Goal: Information Seeking & Learning: Check status

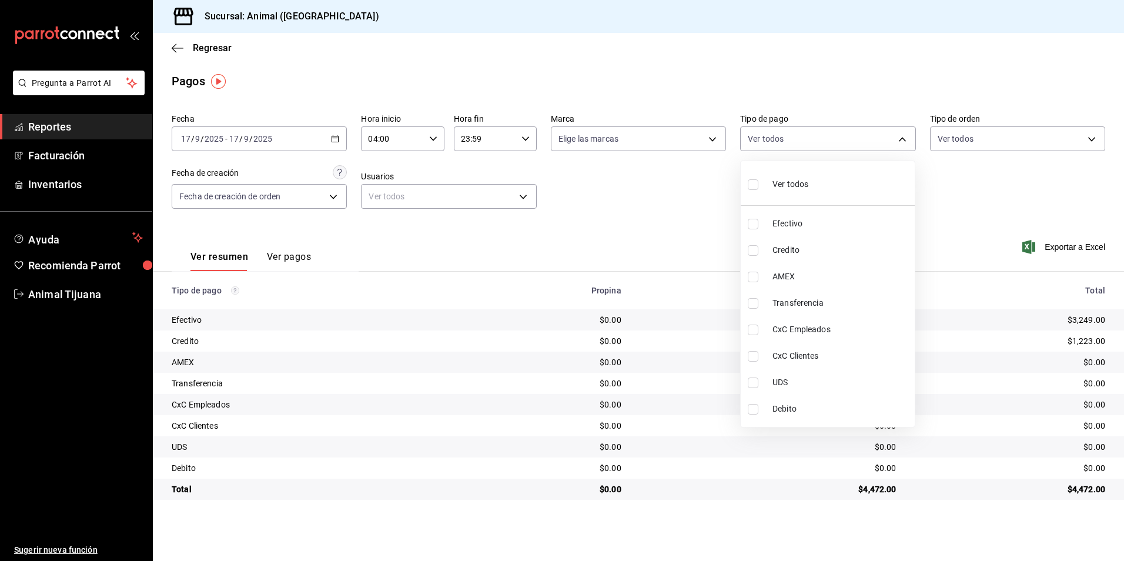
click at [839, 192] on li "Ver todos" at bounding box center [827, 183] width 174 height 35
type input "b84c62b8-b02c-4970-ab2e-e166616419f2,235ce608-f464-428a-9a71-314f665367d1,53567…"
checkbox input "true"
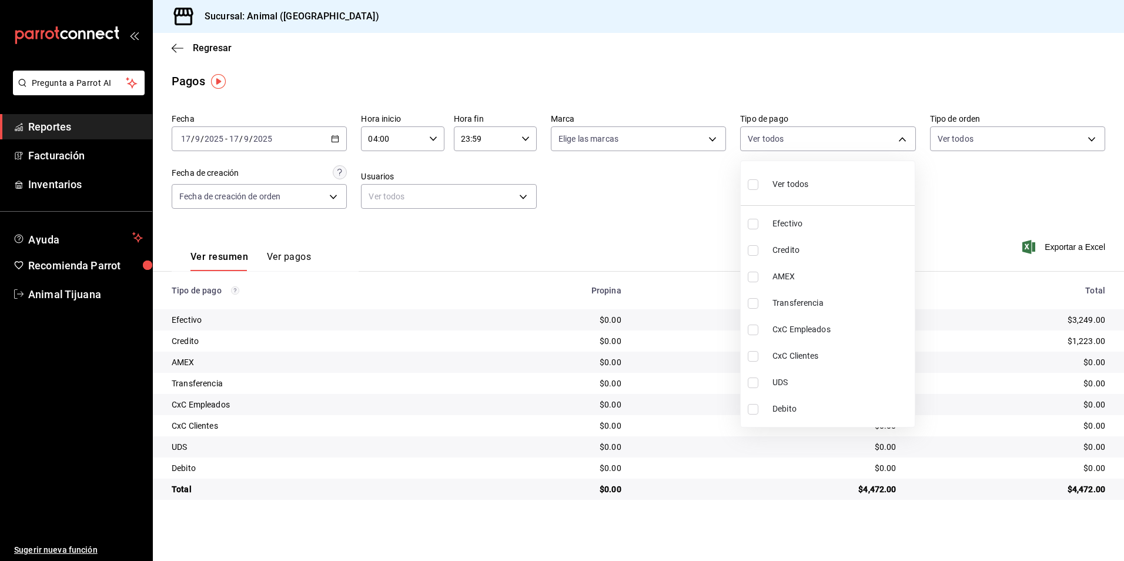
checkbox input "true"
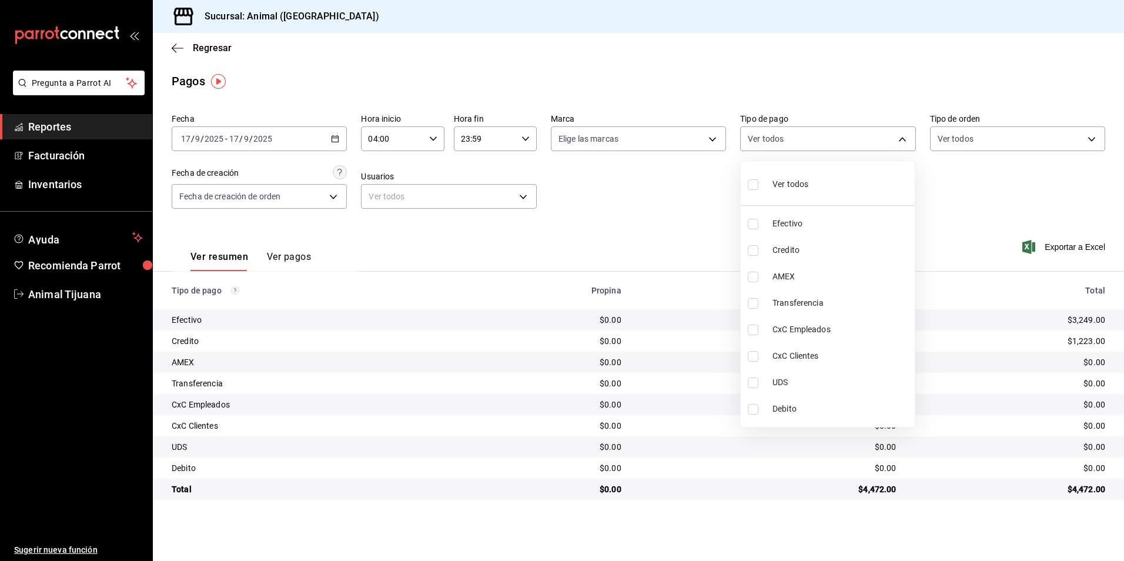
checkbox input "true"
click at [839, 192] on li "Ver todos" at bounding box center [827, 183] width 174 height 35
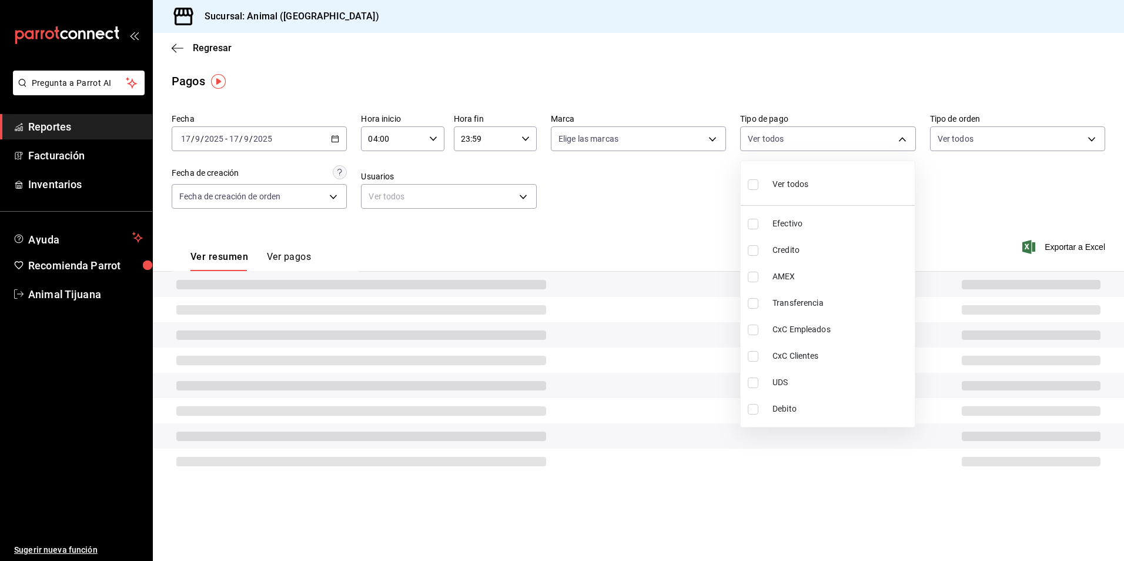
checkbox input "false"
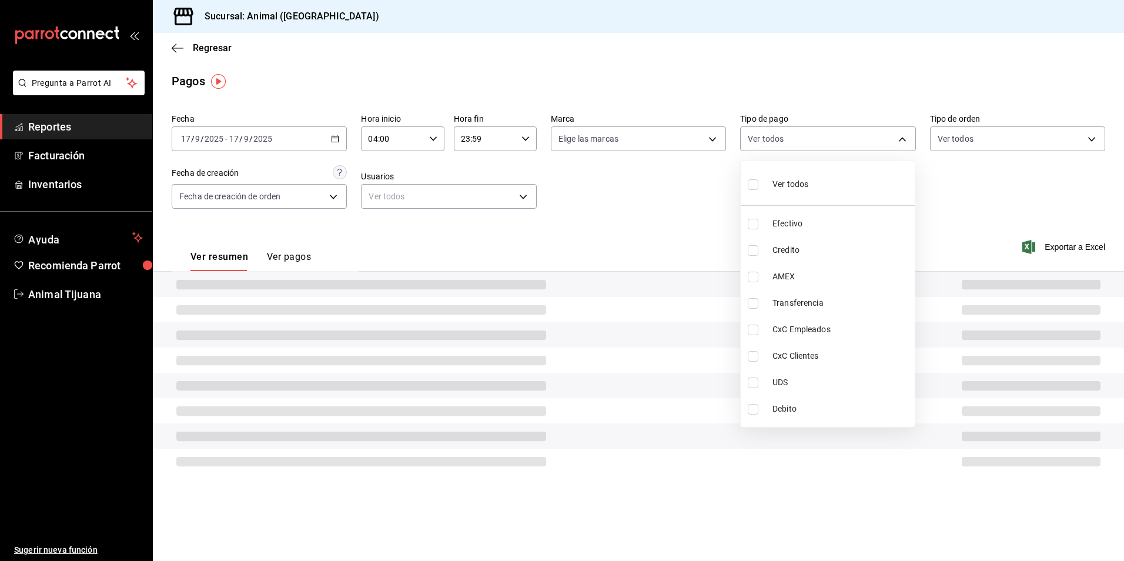
checkbox input "false"
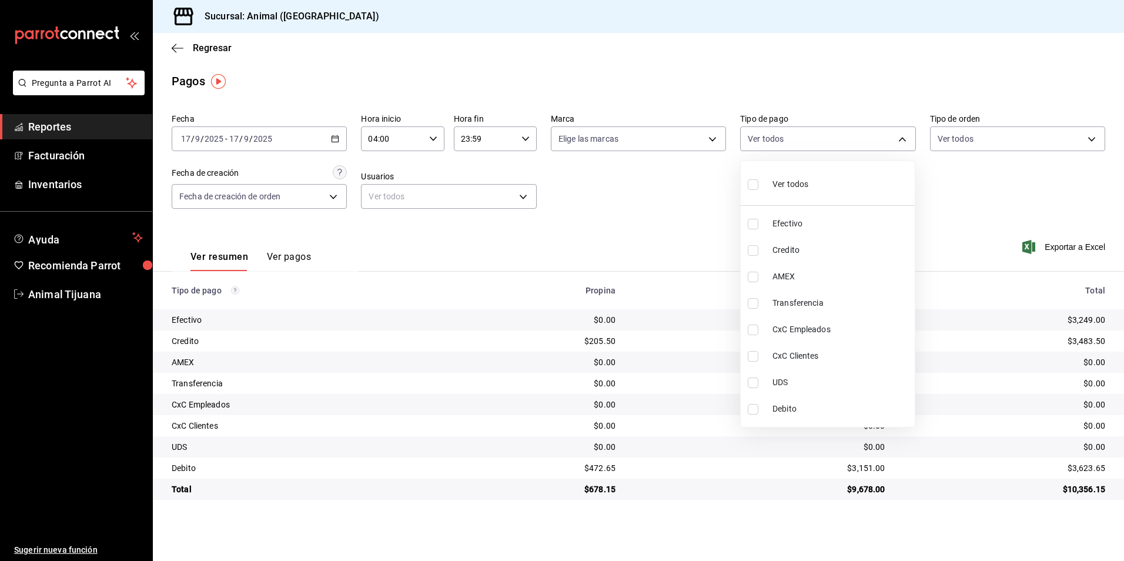
click at [824, 244] on span "Credito" at bounding box center [841, 250] width 138 height 12
type input "235ce608-f464-428a-9a71-314f665367d1"
checkbox input "true"
click at [799, 406] on span "Debito" at bounding box center [841, 409] width 138 height 12
type input "235ce608-f464-428a-9a71-314f665367d1,c7b29183-a811-4137-9cfa-21a61cd2bc4a"
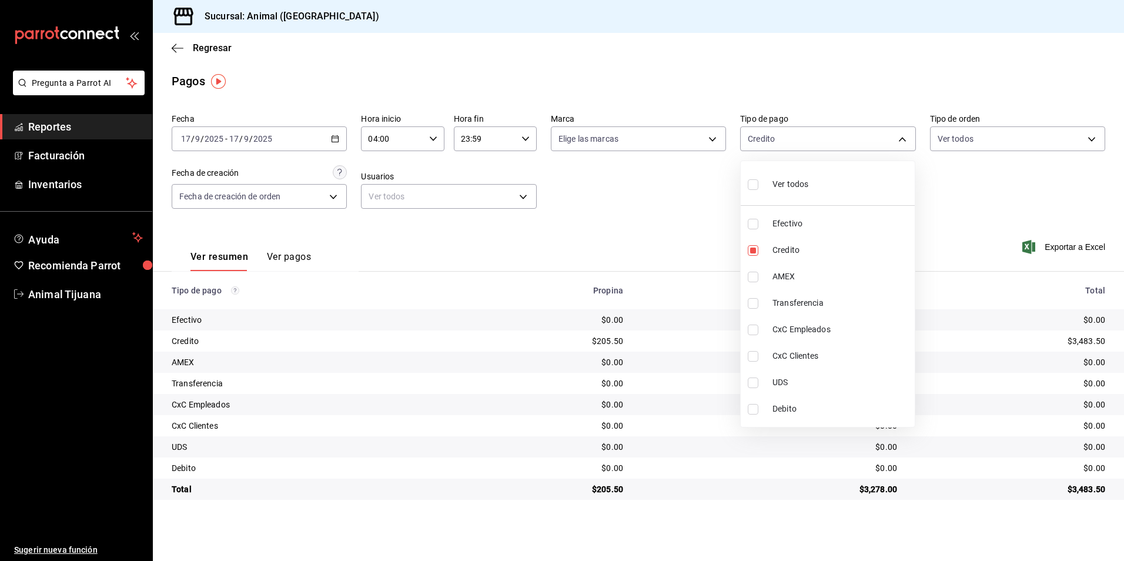
checkbox input "true"
click at [751, 400] on li "Debito" at bounding box center [827, 408] width 174 height 26
type input "235ce608-f464-428a-9a71-314f665367d1"
checkbox input "false"
click at [751, 250] on input "checkbox" at bounding box center [752, 250] width 11 height 11
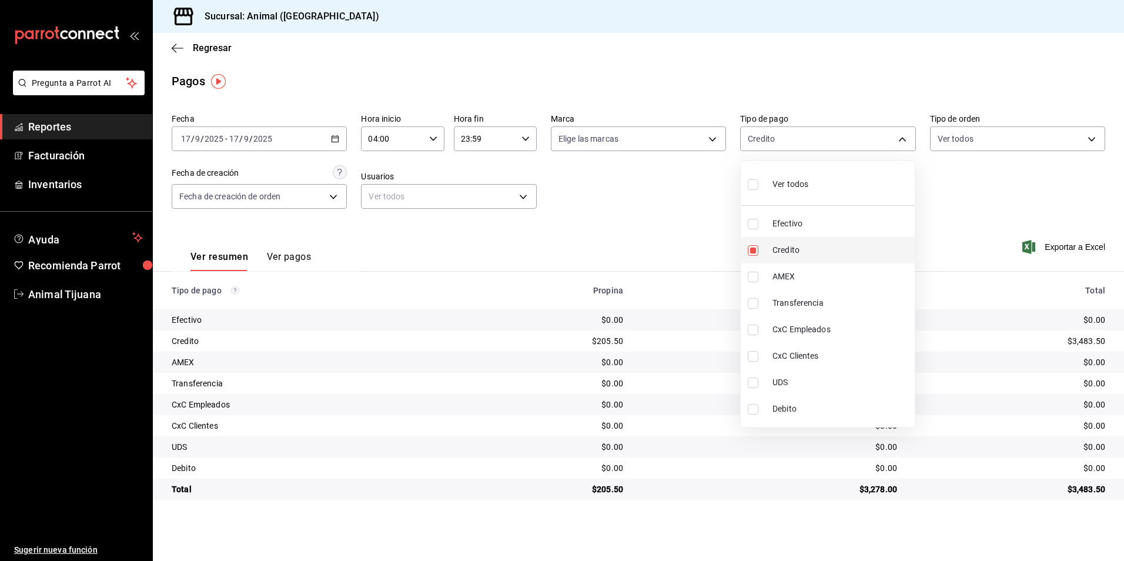
checkbox input "false"
click at [329, 138] on div at bounding box center [562, 280] width 1124 height 561
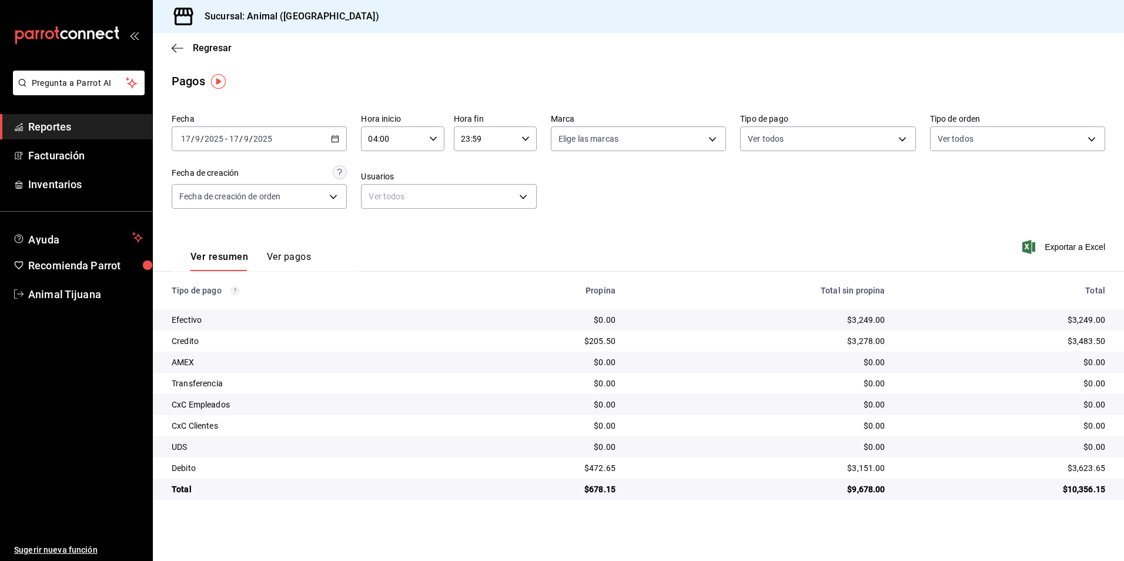
click at [336, 135] on icon "button" at bounding box center [335, 139] width 8 height 8
click at [228, 304] on span "Rango de fechas" at bounding box center [227, 306] width 91 height 12
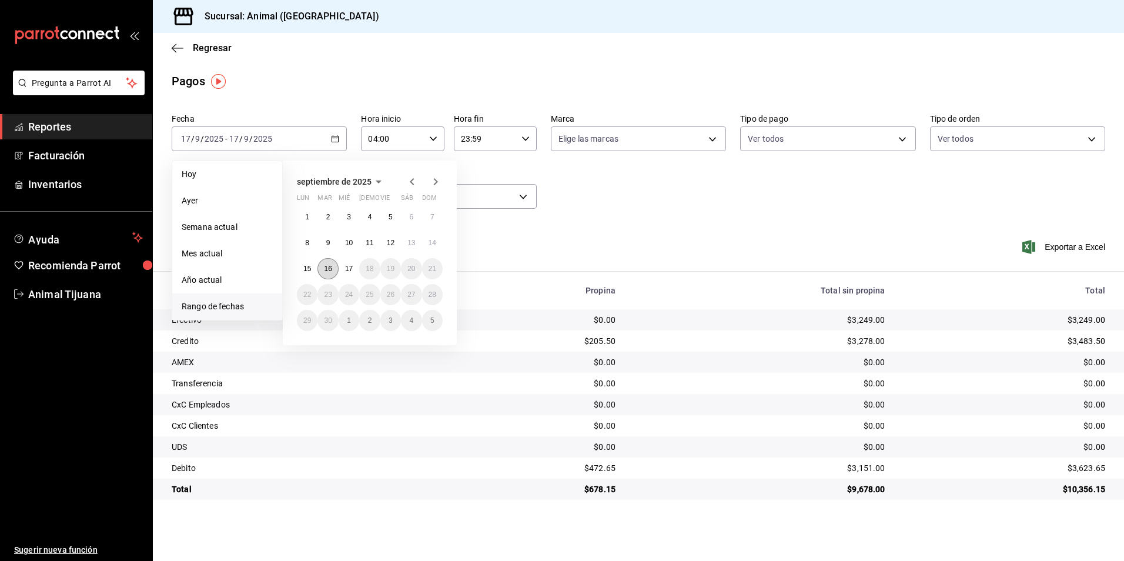
click at [328, 271] on abbr "16" at bounding box center [328, 268] width 8 height 8
click at [357, 269] on button "17" at bounding box center [348, 268] width 21 height 21
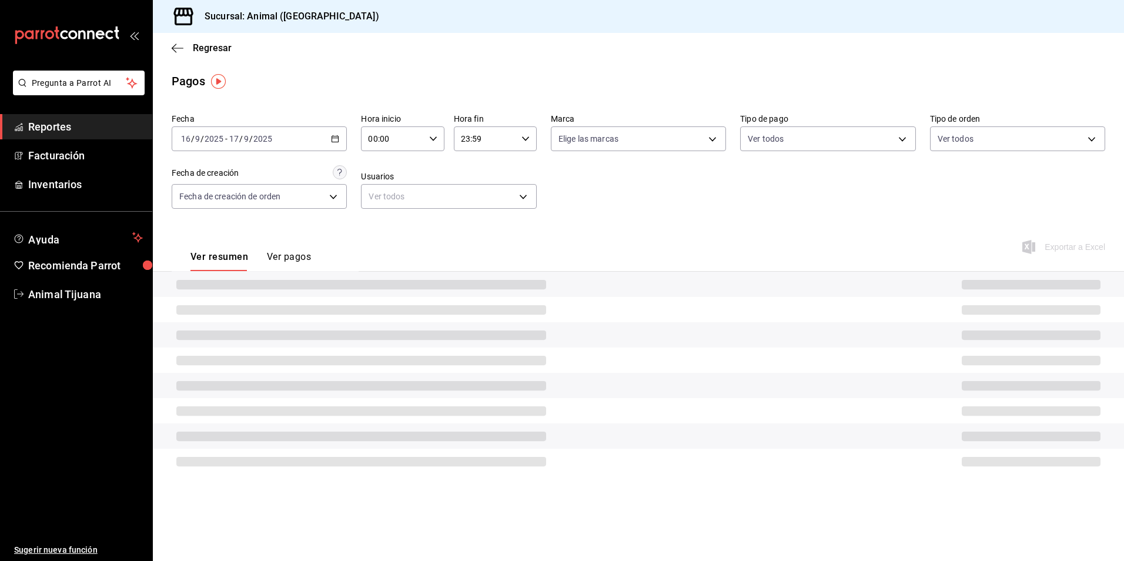
click at [418, 137] on input "00:00" at bounding box center [392, 139] width 63 height 24
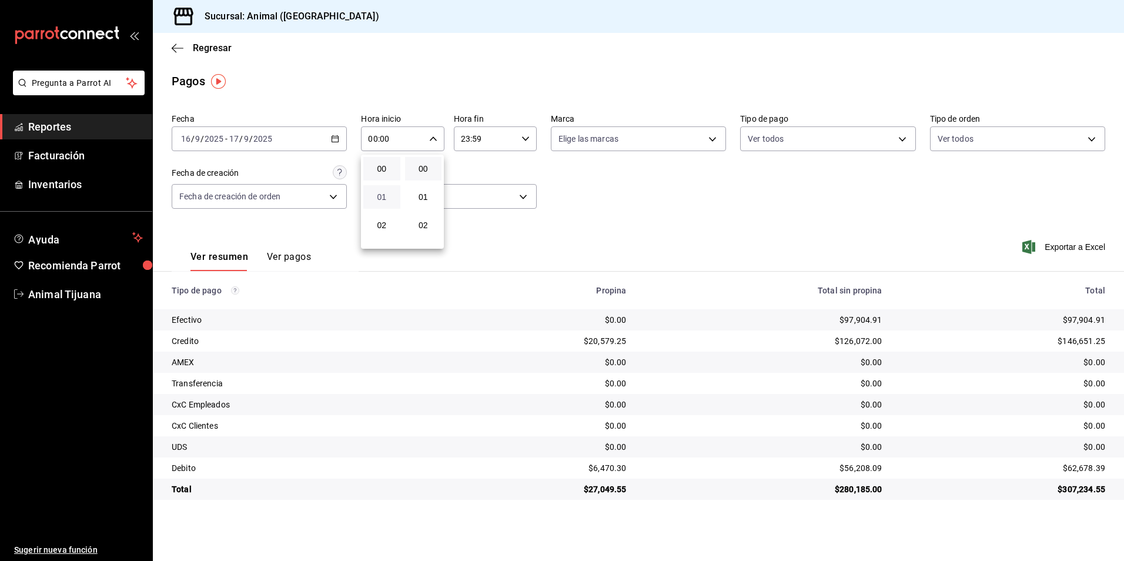
scroll to position [59, 0]
click at [383, 220] on span "04" at bounding box center [381, 222] width 23 height 9
type input "04:00"
click at [524, 137] on div at bounding box center [562, 280] width 1124 height 561
click at [522, 143] on div "23:59 Hora fin" at bounding box center [495, 138] width 83 height 25
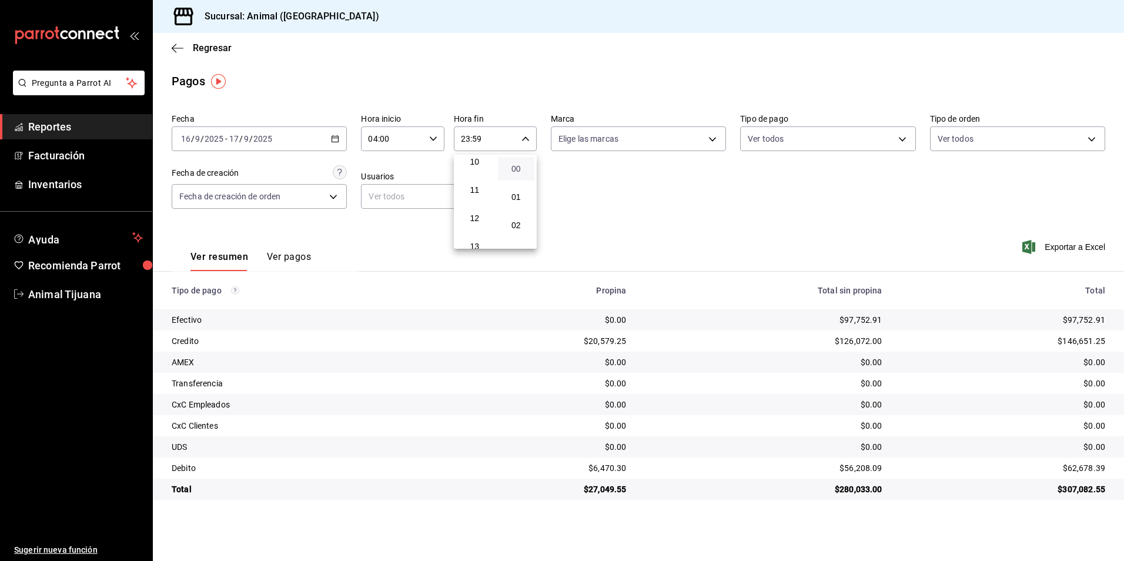
click at [515, 165] on span "00" at bounding box center [516, 168] width 23 height 9
click at [475, 231] on span "04" at bounding box center [474, 227] width 23 height 9
type input "04:00"
click at [294, 254] on div at bounding box center [562, 280] width 1124 height 561
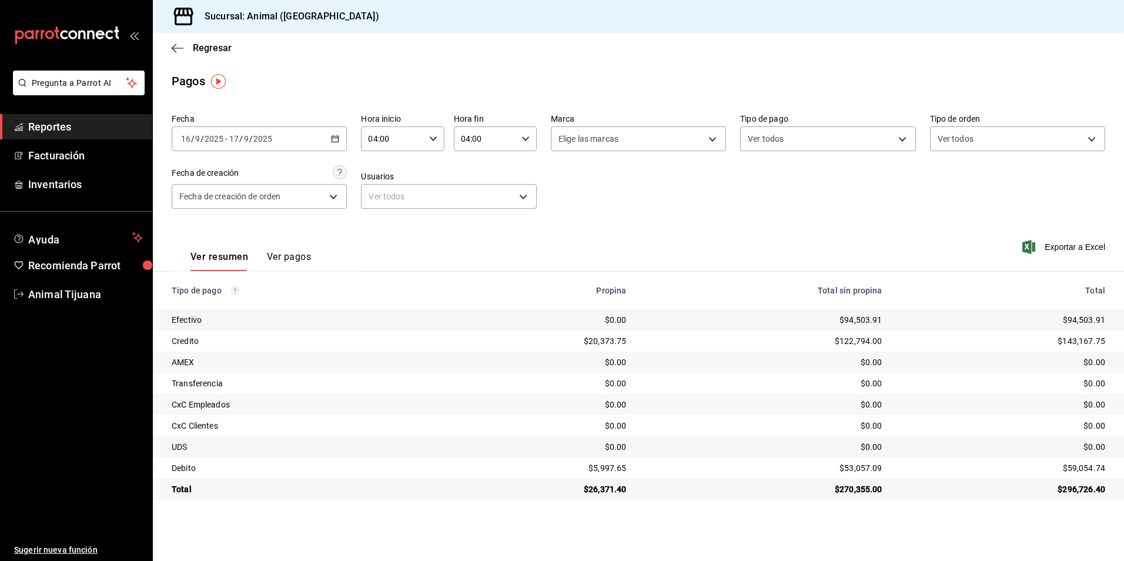
click at [283, 250] on div "Ver resumen Ver pagos" at bounding box center [241, 254] width 139 height 34
click at [283, 259] on button "Ver pagos" at bounding box center [289, 261] width 44 height 20
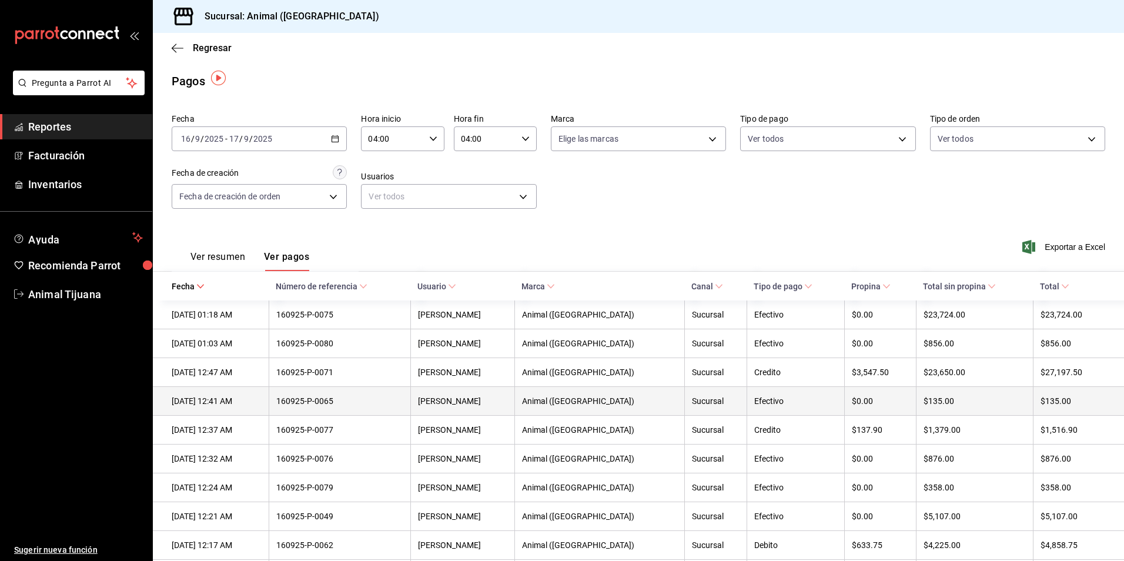
scroll to position [59, 0]
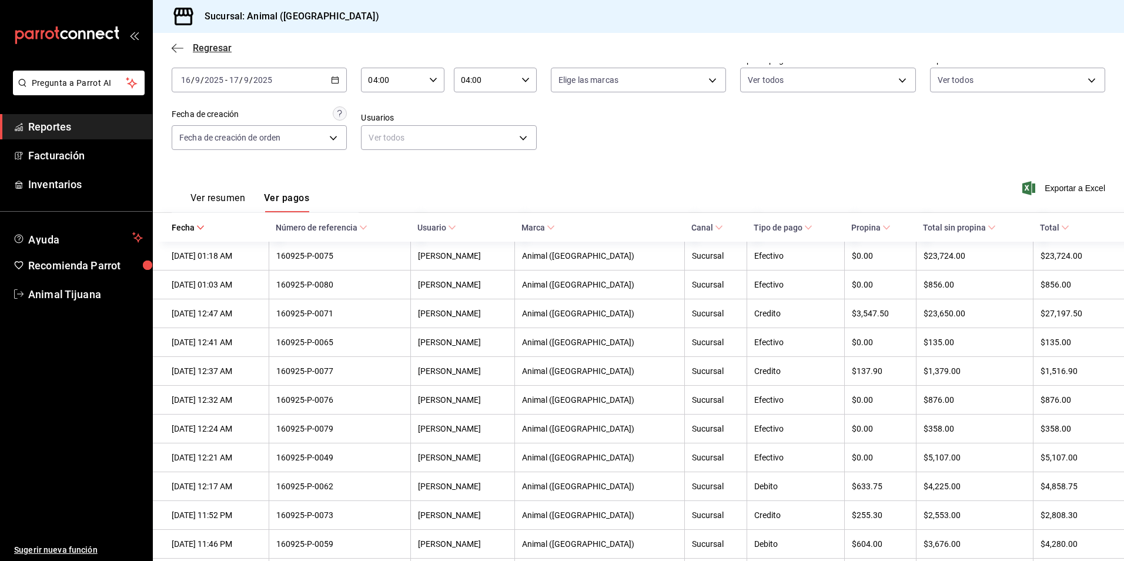
click at [187, 45] on span "Regresar" at bounding box center [202, 47] width 60 height 11
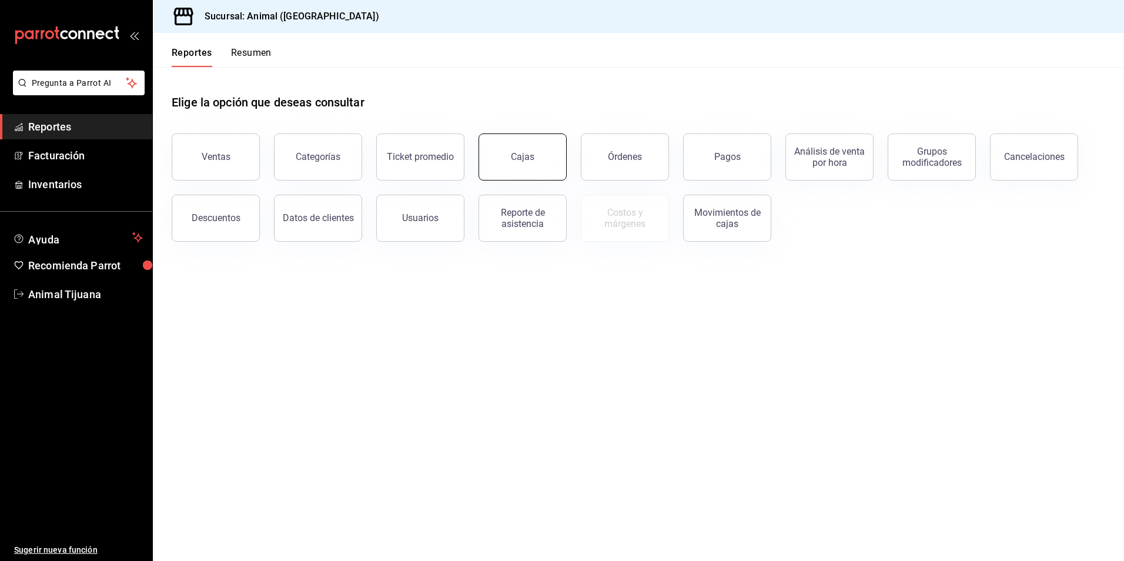
click at [539, 150] on link "Cajas" at bounding box center [522, 156] width 88 height 47
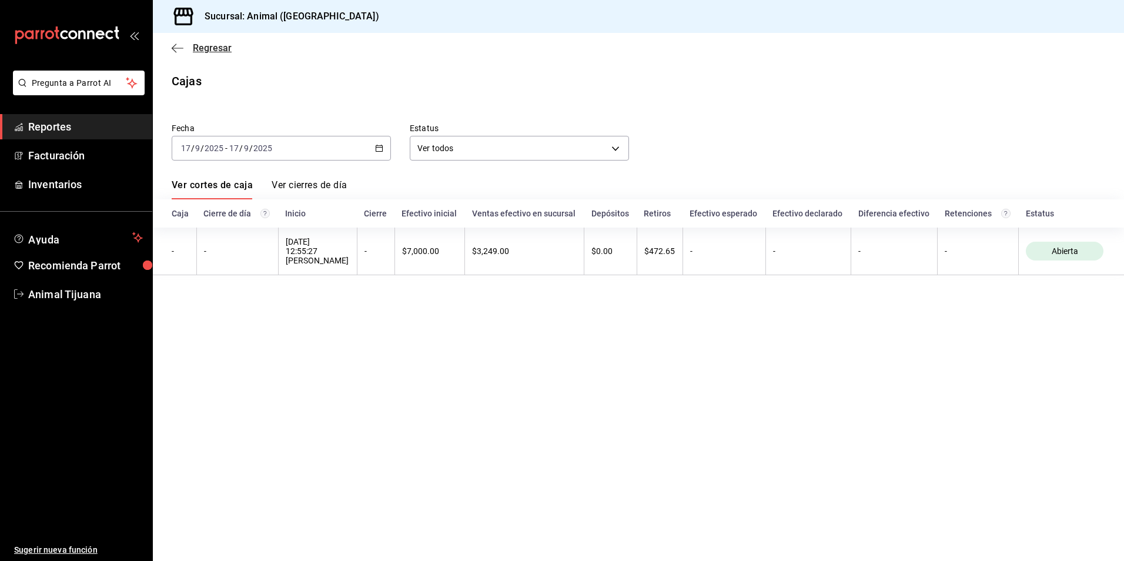
click at [217, 46] on span "Regresar" at bounding box center [212, 47] width 39 height 11
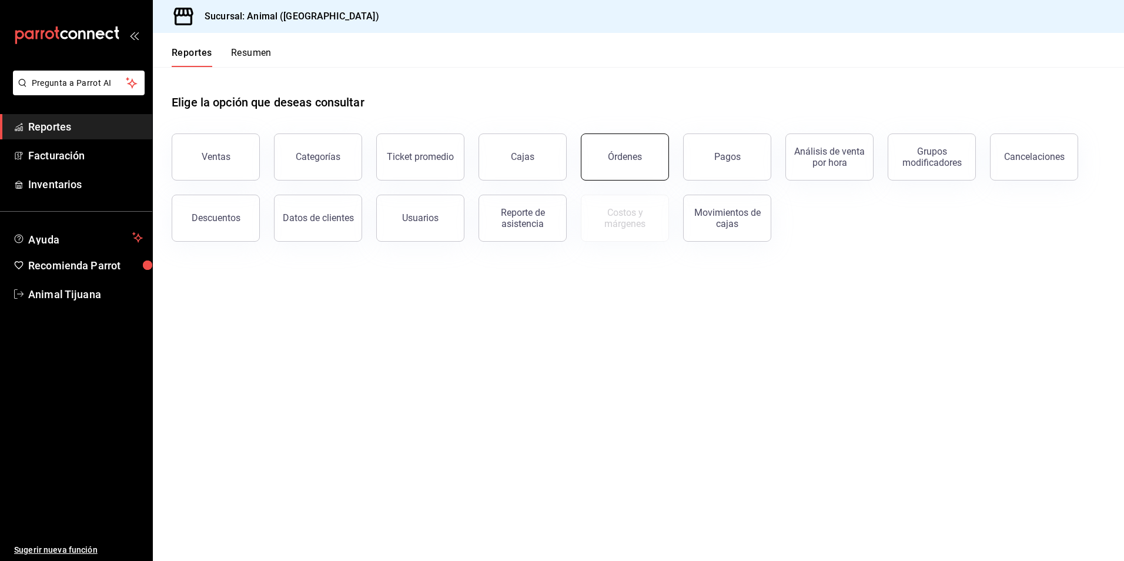
click at [602, 162] on button "Órdenes" at bounding box center [625, 156] width 88 height 47
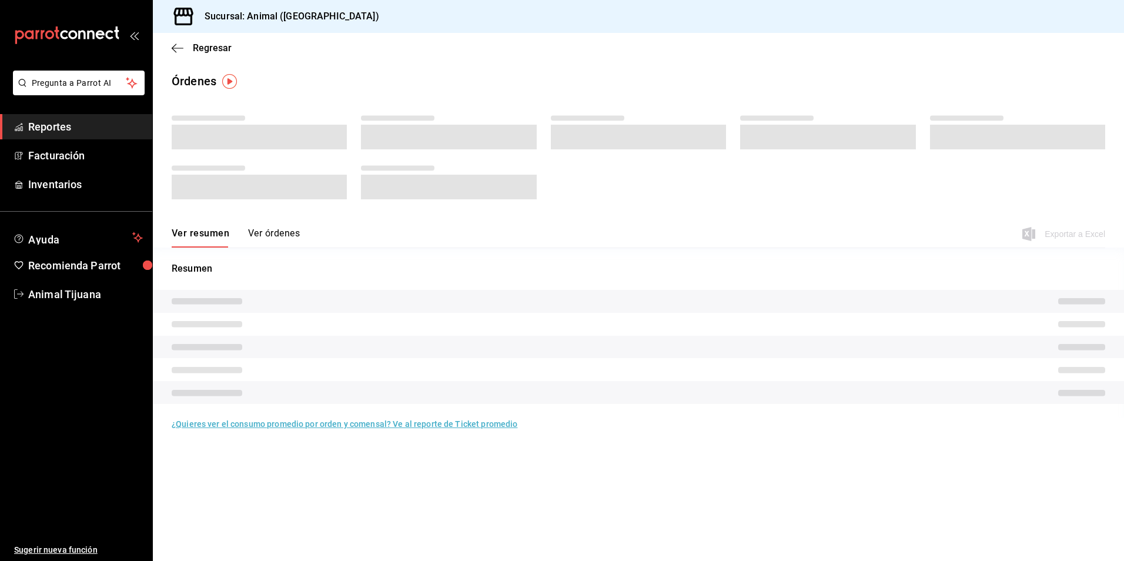
click at [264, 227] on button "Ver órdenes" at bounding box center [274, 237] width 52 height 20
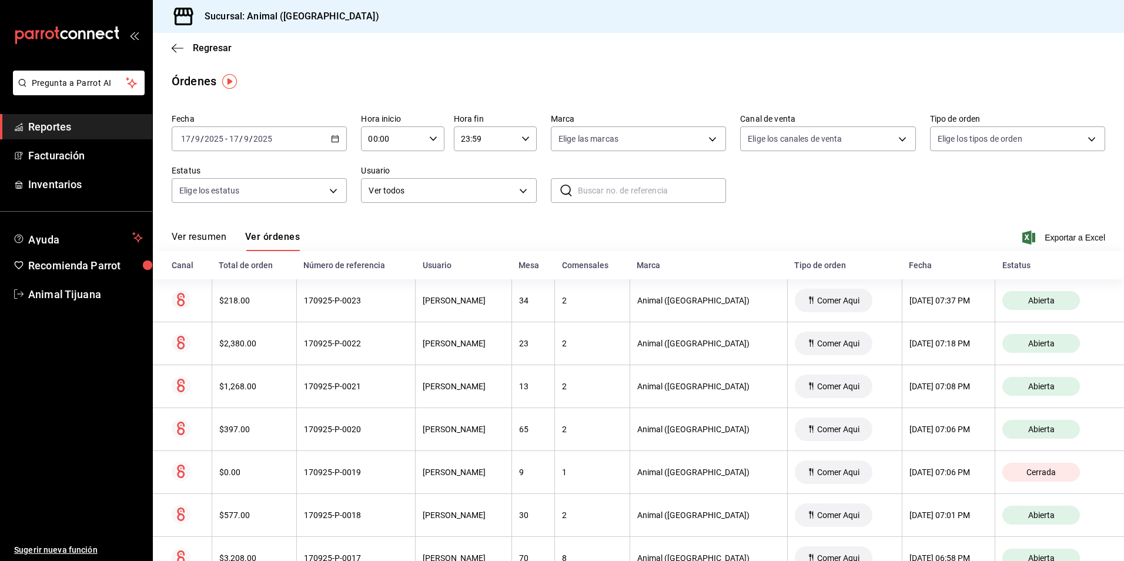
click at [328, 141] on div "[DATE] [DATE] - [DATE] [DATE]" at bounding box center [259, 138] width 175 height 25
click at [239, 299] on li "Rango de fechas" at bounding box center [227, 306] width 110 height 26
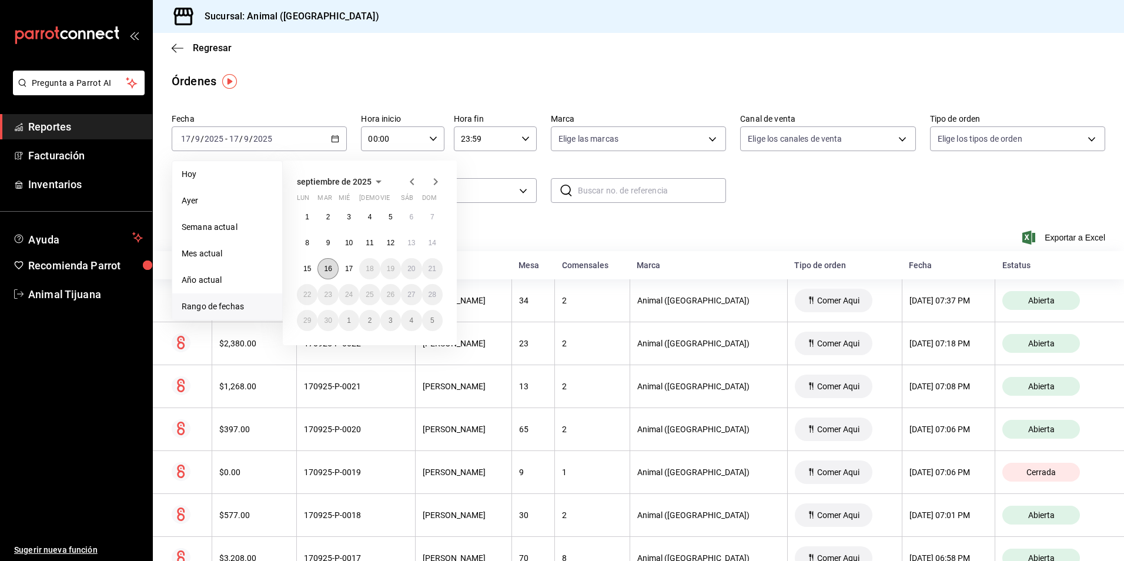
click at [327, 259] on button "16" at bounding box center [327, 268] width 21 height 21
click at [353, 265] on button "17" at bounding box center [348, 268] width 21 height 21
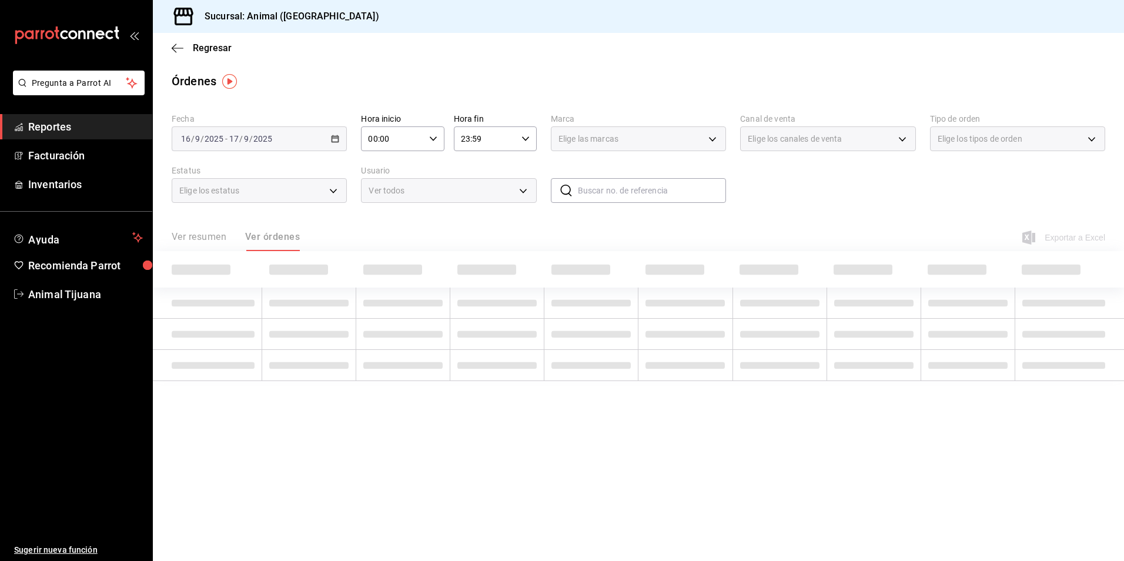
click at [417, 145] on input "00:00" at bounding box center [392, 139] width 63 height 24
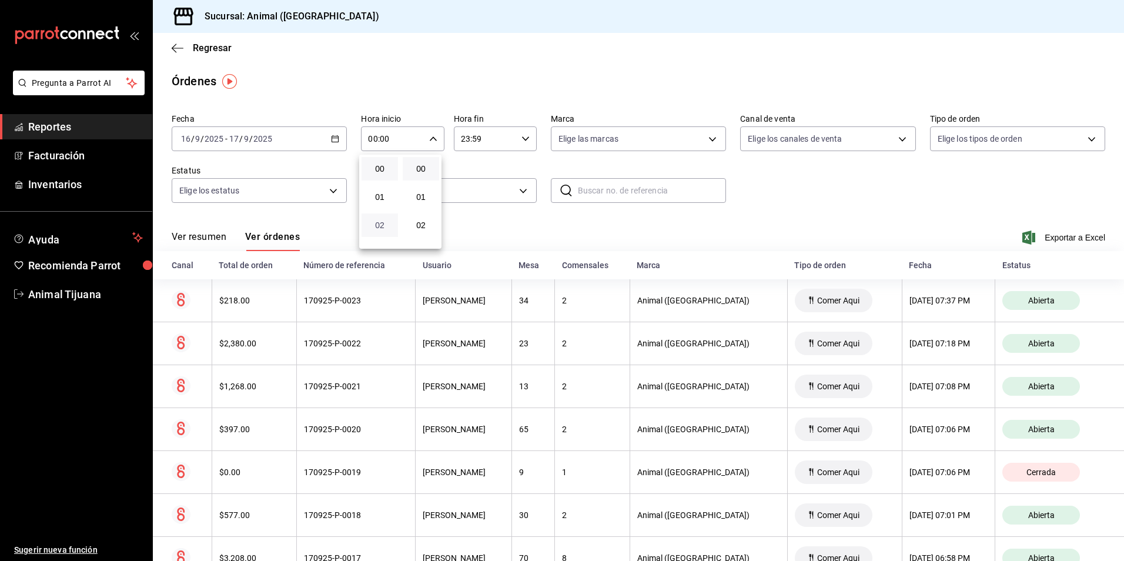
scroll to position [59, 0]
click at [383, 220] on span "04" at bounding box center [379, 222] width 22 height 9
type input "04:00"
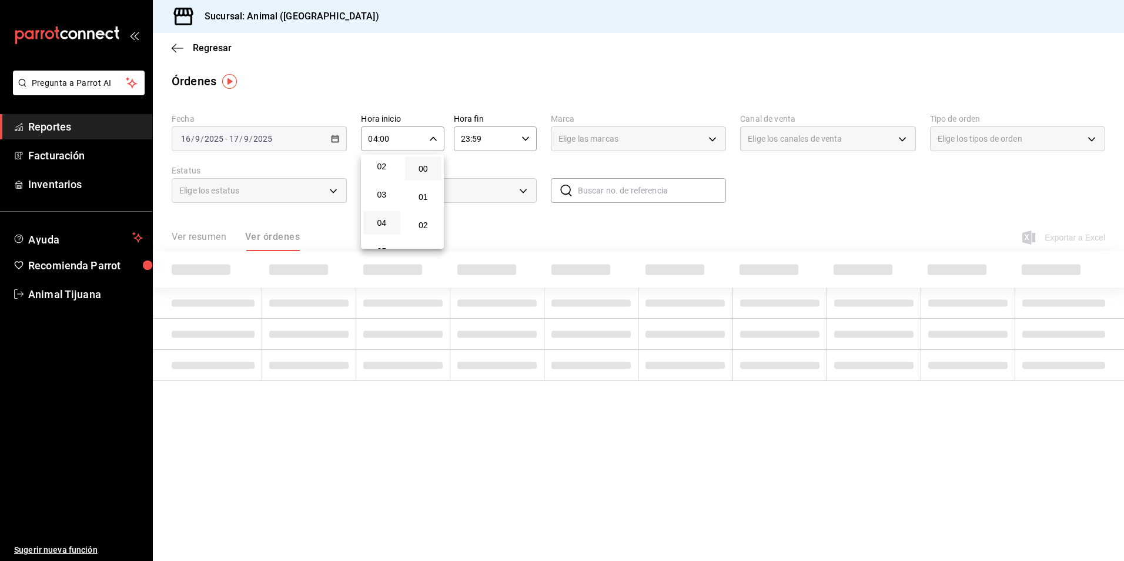
click at [507, 135] on div at bounding box center [562, 280] width 1124 height 561
click at [508, 135] on input "23:59" at bounding box center [485, 139] width 63 height 24
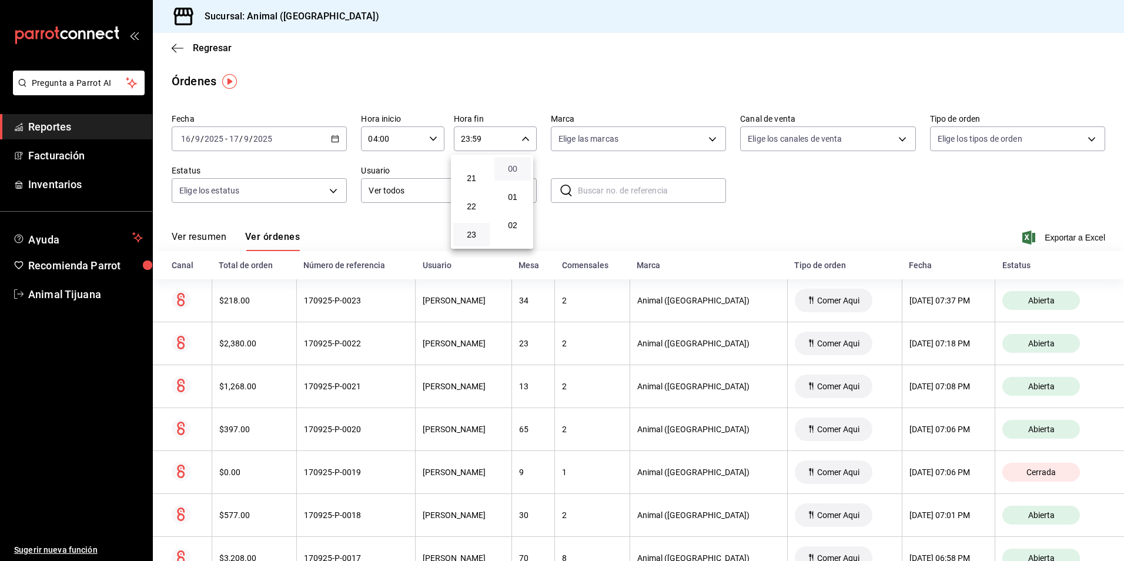
click at [522, 169] on span "00" at bounding box center [512, 168] width 22 height 9
click at [478, 222] on span "04" at bounding box center [471, 222] width 22 height 9
type input "04:00"
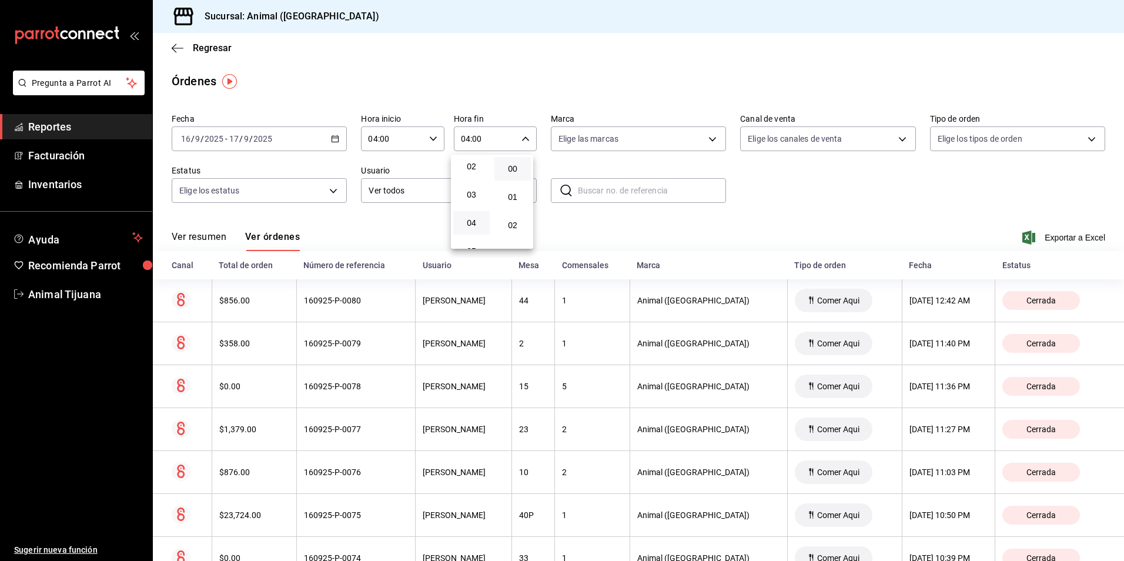
click at [516, 266] on div at bounding box center [562, 280] width 1124 height 561
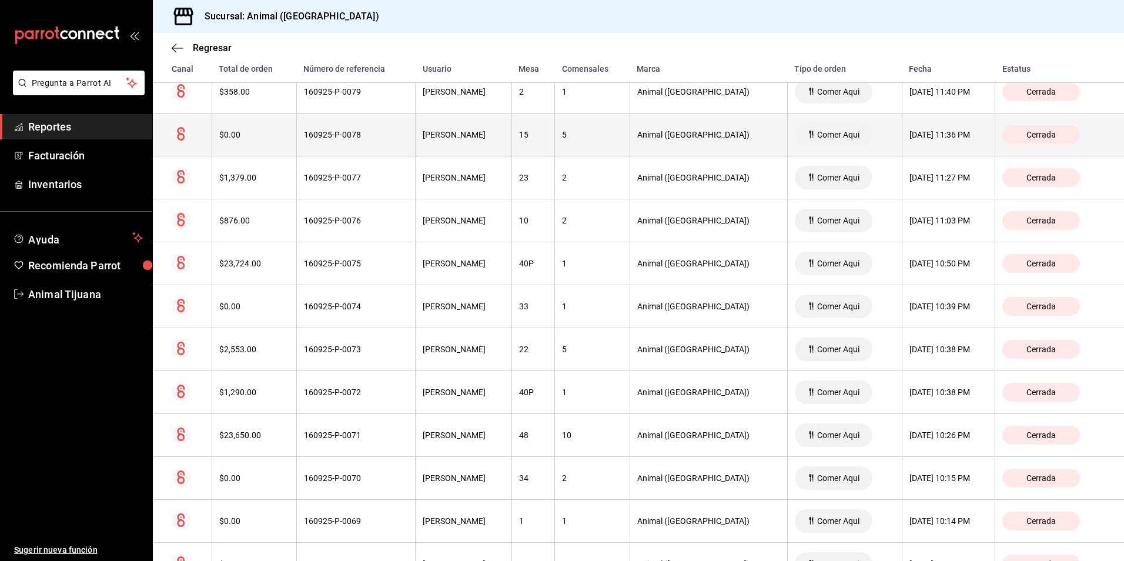
scroll to position [294, 0]
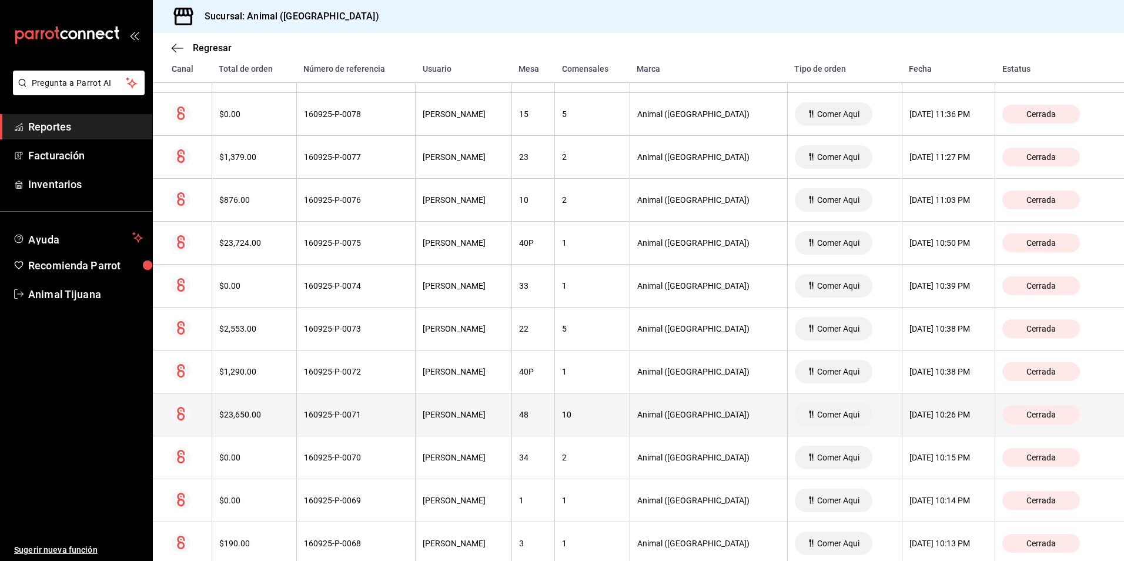
click at [512, 425] on th "[PERSON_NAME]" at bounding box center [463, 414] width 96 height 43
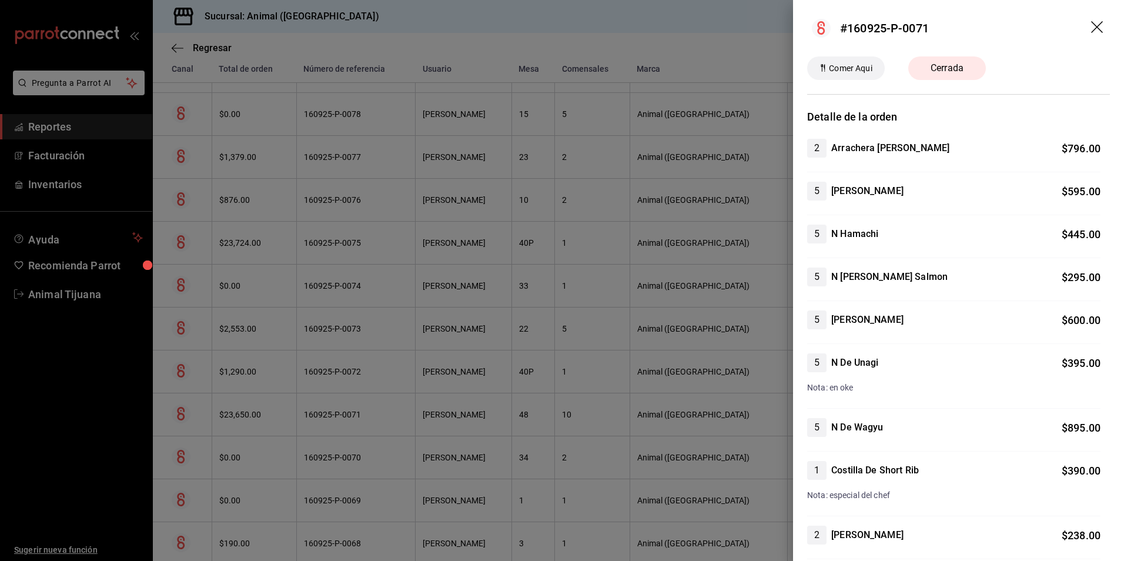
click at [545, 425] on div at bounding box center [562, 280] width 1124 height 561
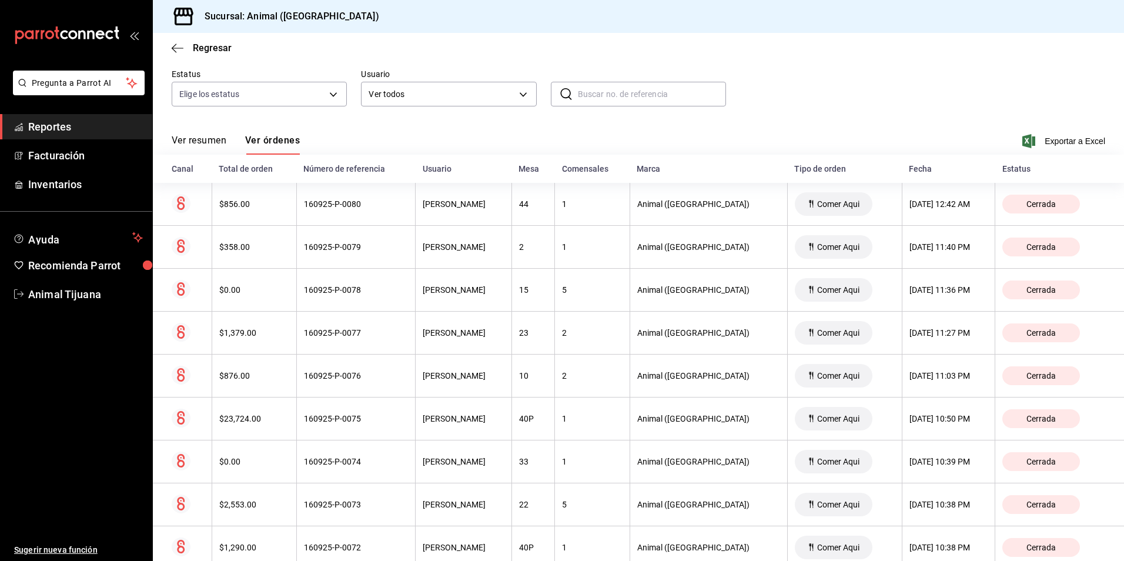
scroll to position [118, 0]
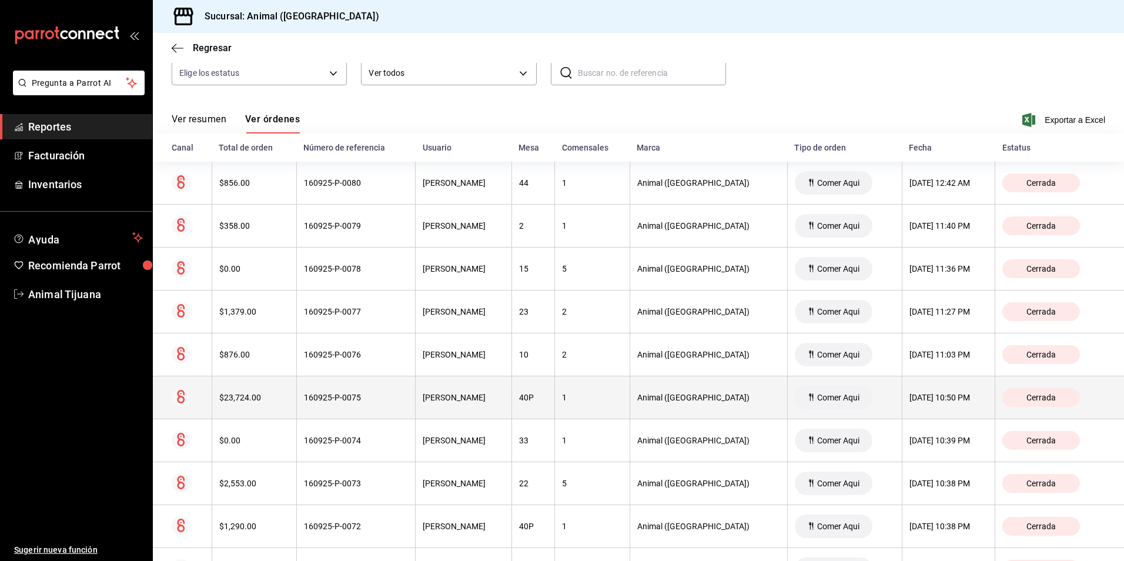
click at [258, 397] on div "$23,724.00" at bounding box center [254, 397] width 70 height 9
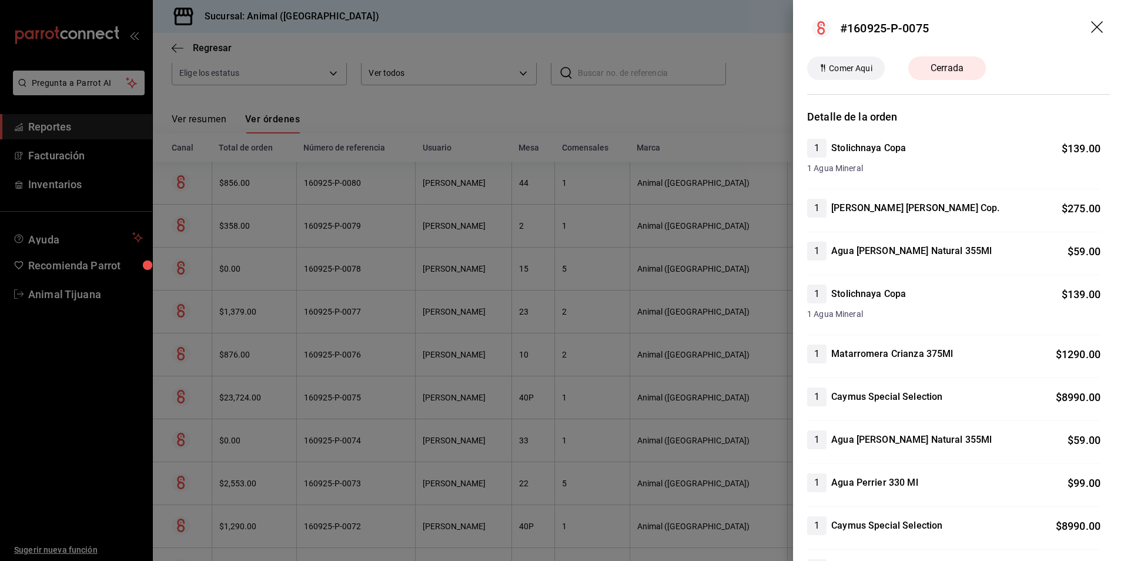
click at [283, 395] on div at bounding box center [562, 280] width 1124 height 561
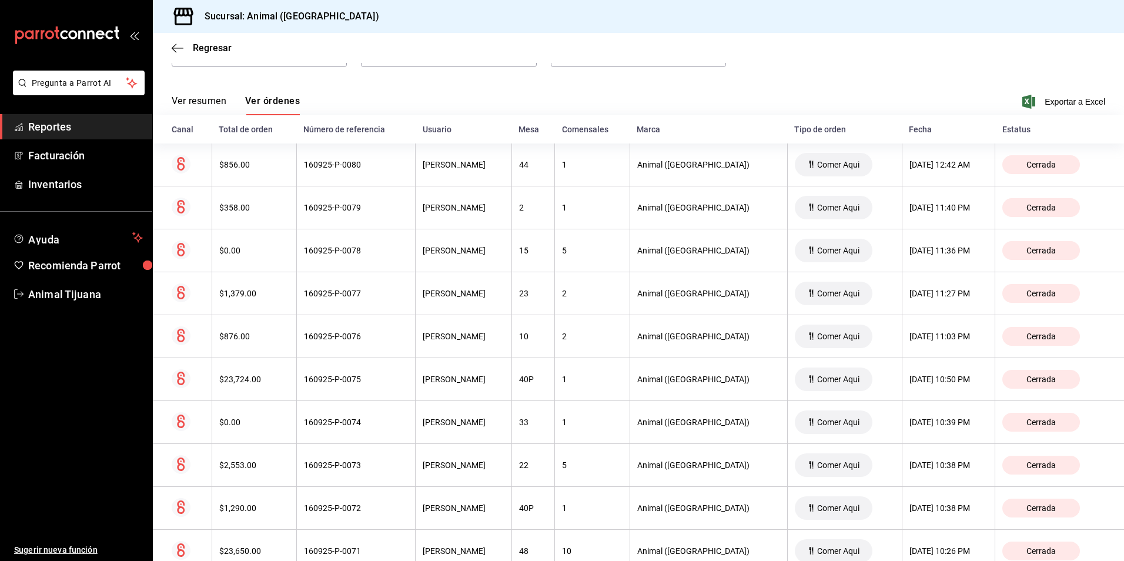
scroll to position [0, 0]
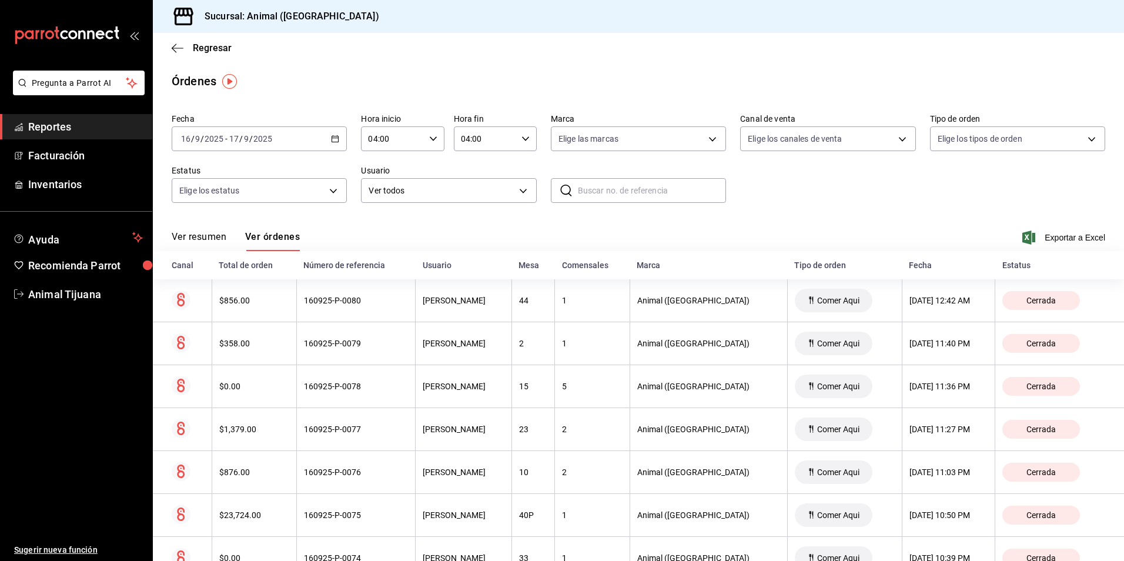
click at [334, 142] on \(Stroke\) "button" at bounding box center [334, 139] width 7 height 6
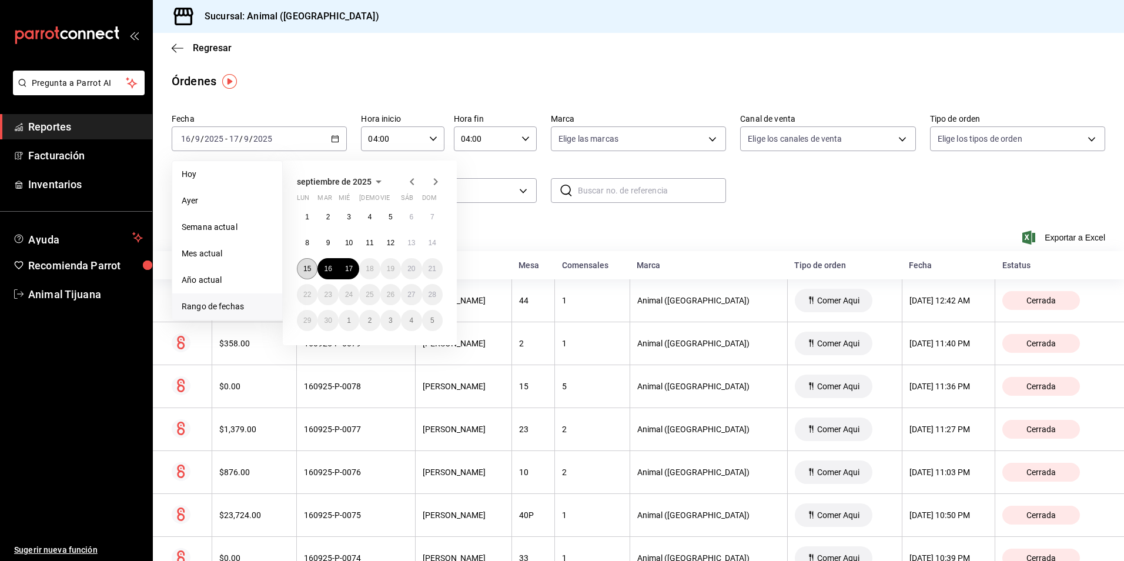
click at [314, 267] on button "15" at bounding box center [307, 268] width 21 height 21
click at [346, 266] on abbr "17" at bounding box center [349, 268] width 8 height 8
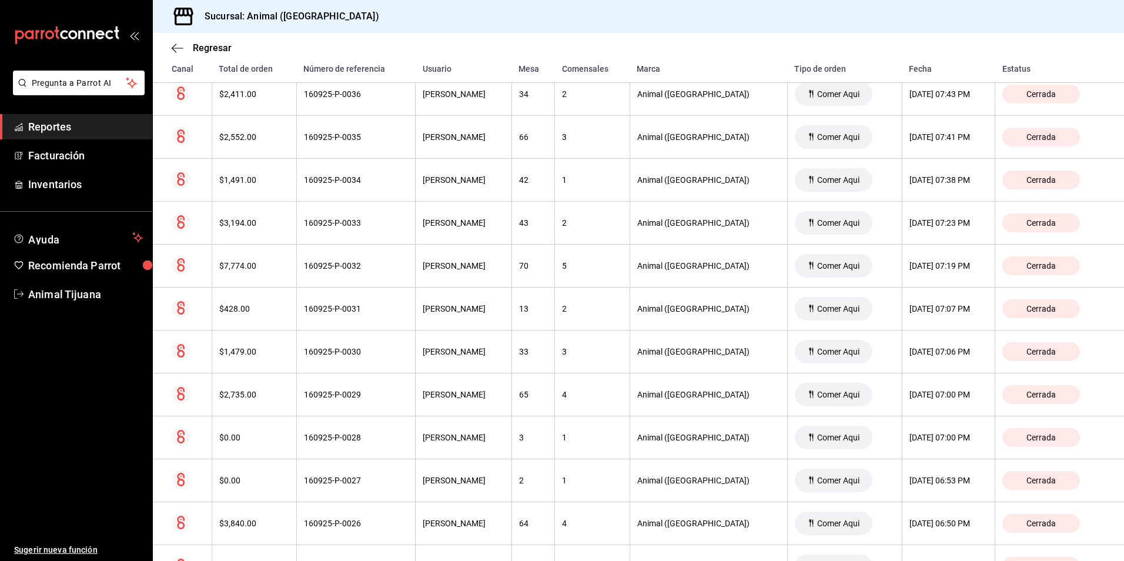
scroll to position [2174, 0]
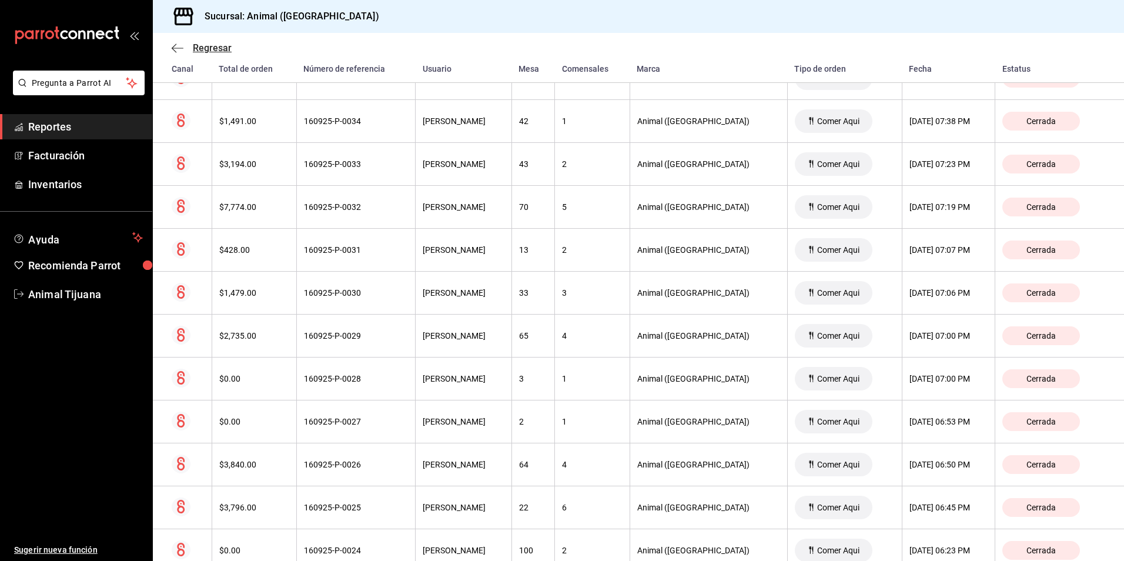
click at [229, 51] on span "Regresar" at bounding box center [212, 47] width 39 height 11
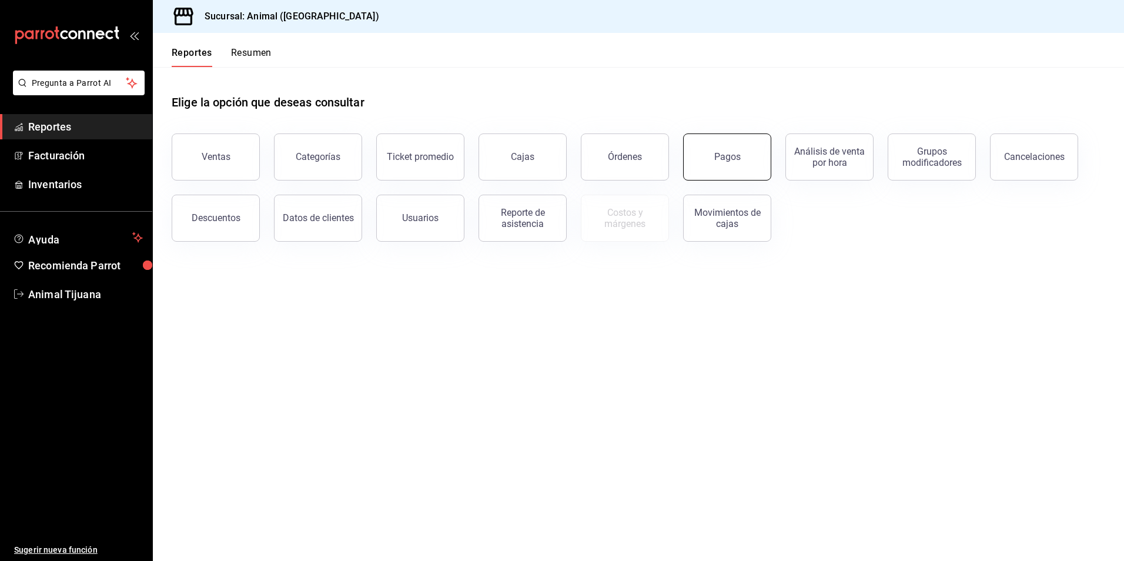
click at [696, 162] on button "Pagos" at bounding box center [727, 156] width 88 height 47
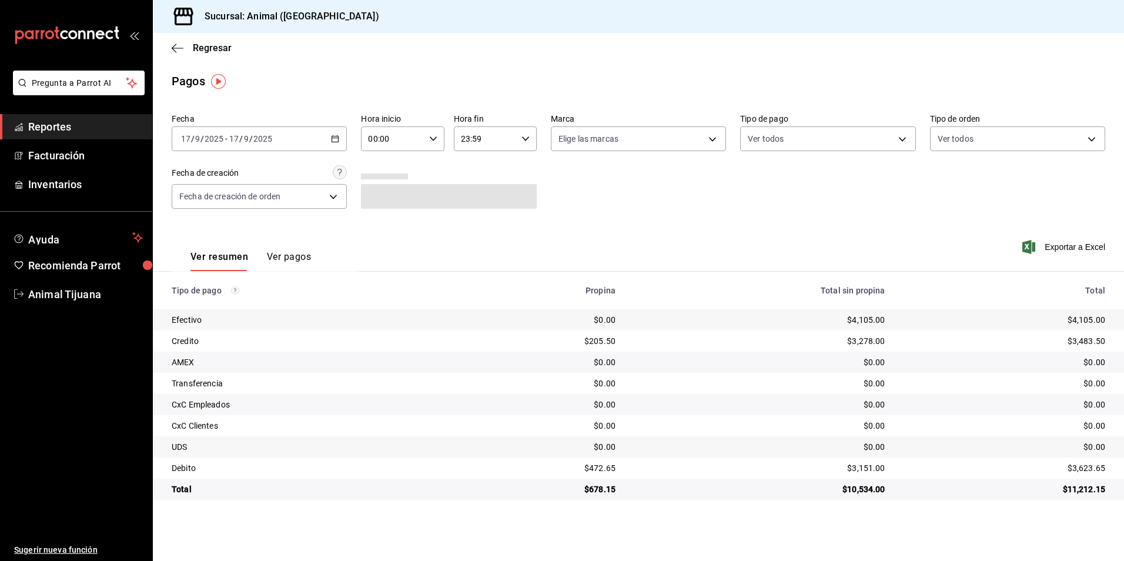
click at [331, 142] on icon "button" at bounding box center [335, 139] width 8 height 8
click at [243, 177] on span "Hoy" at bounding box center [227, 174] width 91 height 12
click at [437, 133] on div "00:00 Hora inicio" at bounding box center [402, 138] width 83 height 25
click at [383, 224] on span "04" at bounding box center [381, 222] width 23 height 9
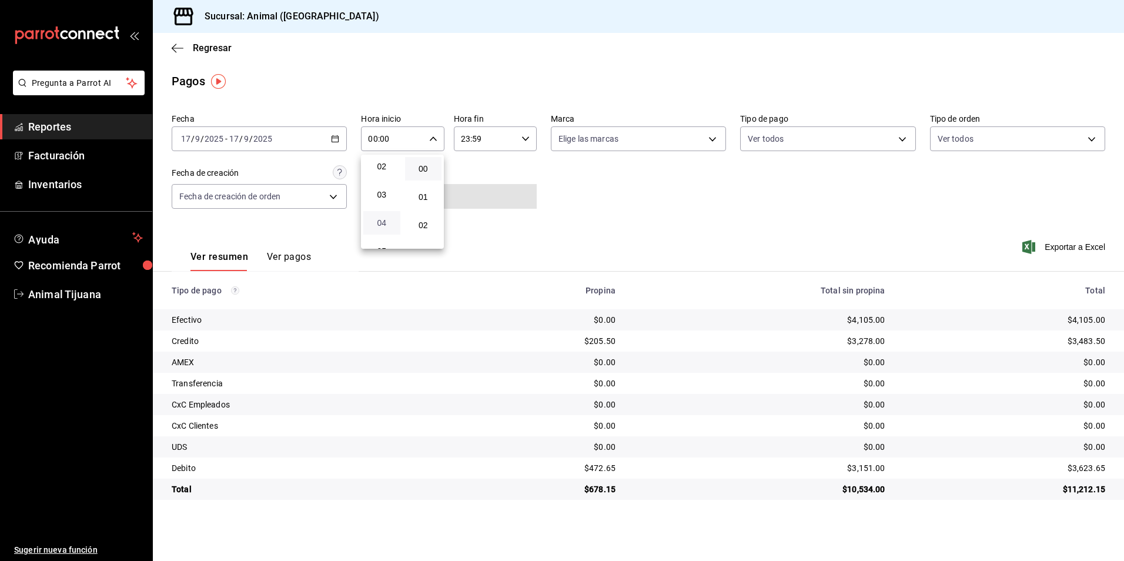
type input "04:00"
click at [528, 216] on div at bounding box center [562, 280] width 1124 height 561
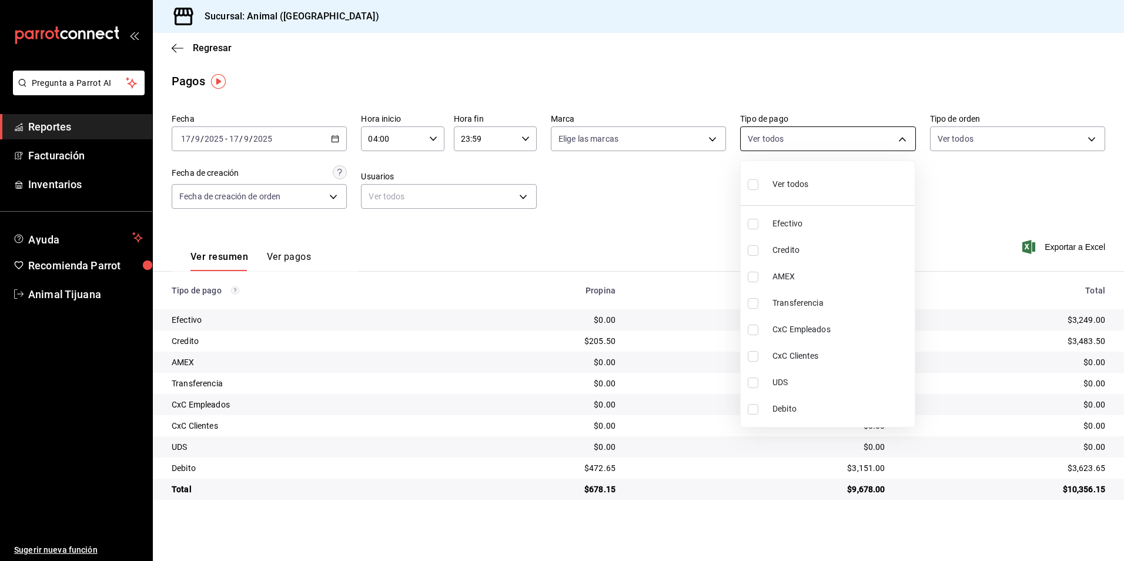
click at [834, 139] on body "Pregunta a Parrot AI Reportes Facturación Inventarios Ayuda Recomienda Parrot A…" at bounding box center [562, 280] width 1124 height 561
click at [844, 256] on span "Credito" at bounding box center [841, 250] width 138 height 12
type input "235ce608-f464-428a-9a71-314f665367d1"
checkbox input "true"
click at [826, 413] on span "Debito" at bounding box center [841, 409] width 138 height 12
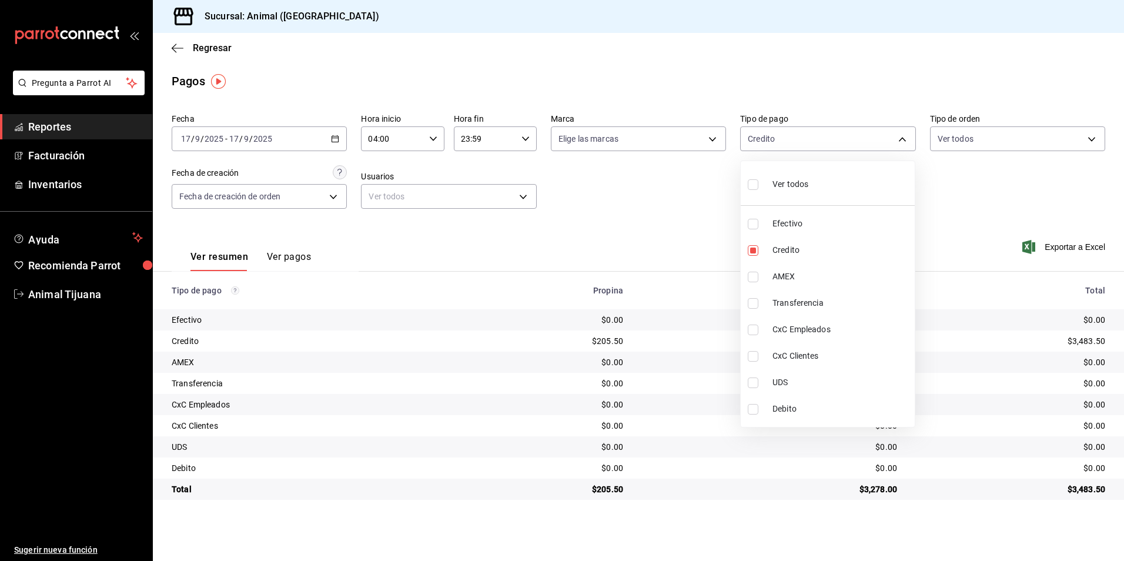
type input "235ce608-f464-428a-9a71-314f665367d1,c7b29183-a811-4137-9cfa-21a61cd2bc4a"
checkbox input "true"
click at [808, 258] on li "Credito" at bounding box center [827, 250] width 174 height 26
type input "c7b29183-a811-4137-9cfa-21a61cd2bc4a"
checkbox input "false"
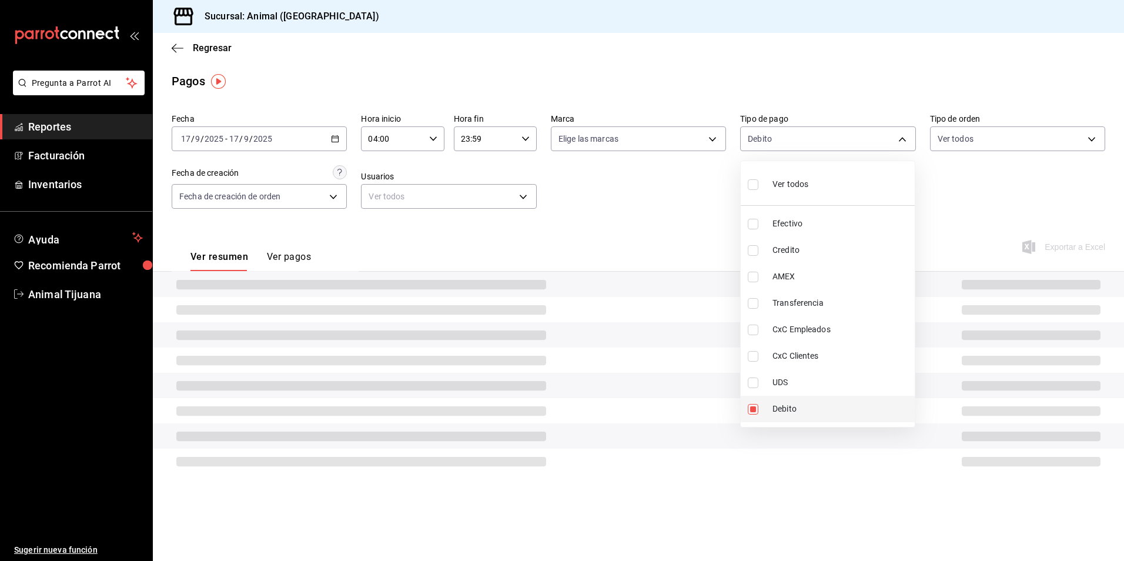
click at [789, 403] on span "Debito" at bounding box center [841, 409] width 138 height 12
checkbox input "false"
